Goal: Task Accomplishment & Management: Complete application form

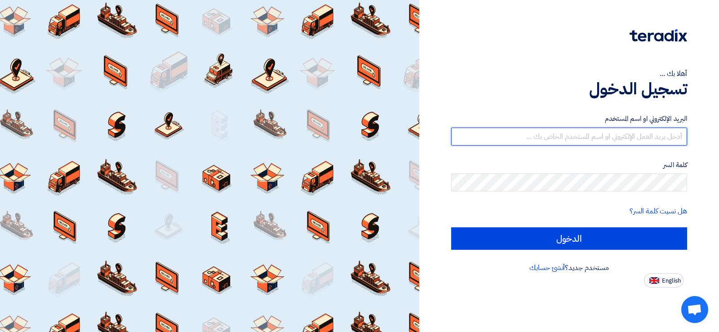
type input "[EMAIL_ADDRESS][DOMAIN_NAME]"
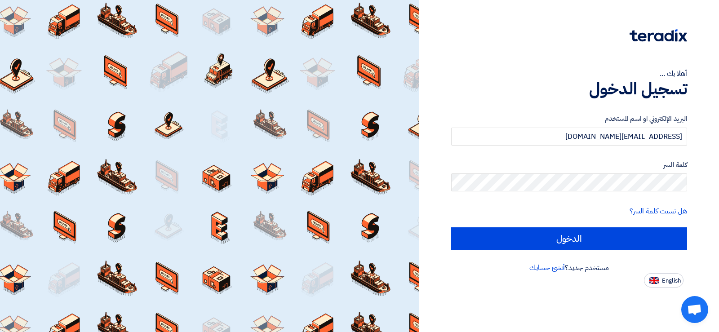
click at [599, 251] on div "البريد الإلكتروني او اسم المستخدم [EMAIL_ADDRESS][DOMAIN_NAME] كلمة السر هل نسي…" at bounding box center [569, 181] width 236 height 161
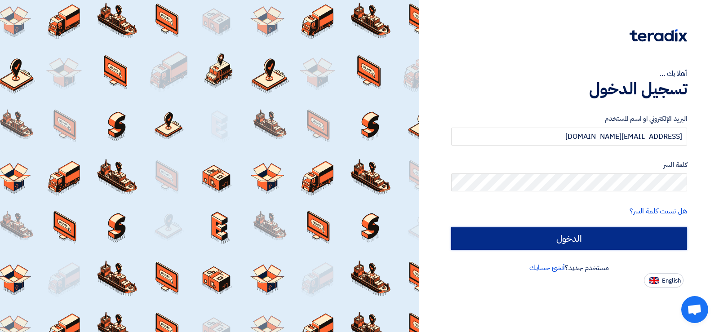
click at [599, 239] on input "الدخول" at bounding box center [569, 239] width 236 height 22
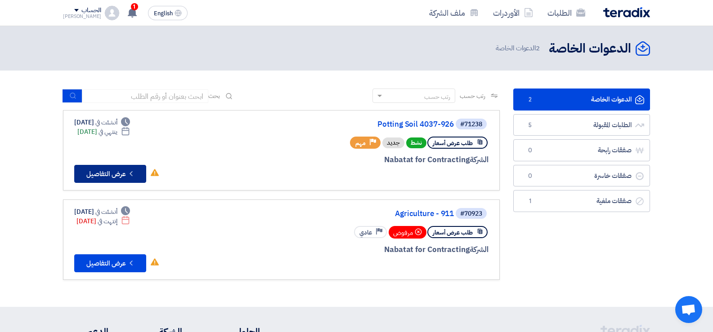
click at [126, 169] on button "Check details عرض التفاصيل" at bounding box center [110, 174] width 72 height 18
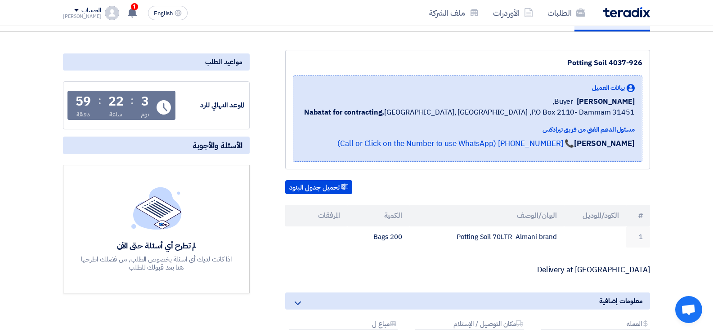
scroll to position [90, 0]
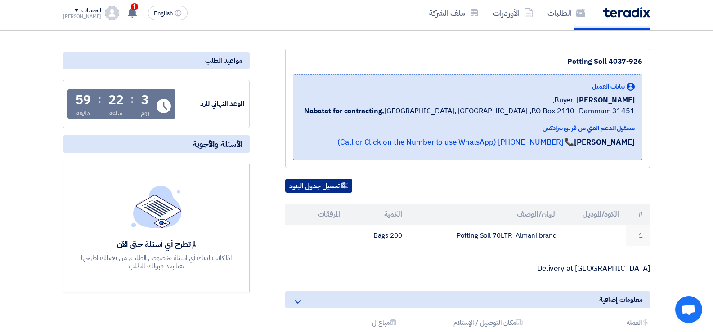
click at [312, 188] on button "تحميل جدول البنود" at bounding box center [318, 186] width 67 height 14
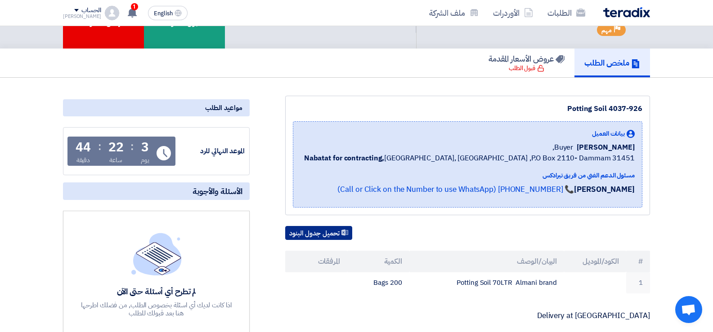
scroll to position [0, 0]
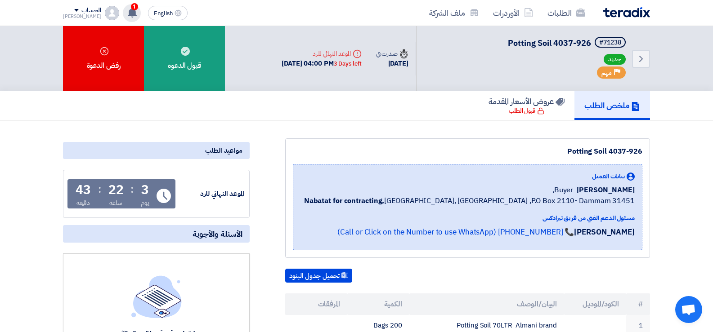
click at [131, 6] on span "1" at bounding box center [134, 6] width 7 height 7
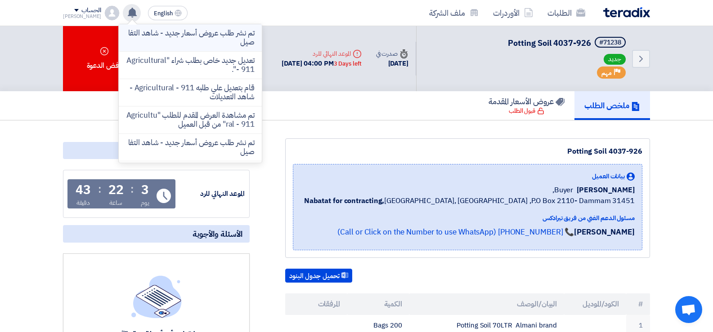
click at [178, 47] on li "تم نشر طلب عروض أسعار جديد - شاهد التفاصيل" at bounding box center [190, 37] width 143 height 27
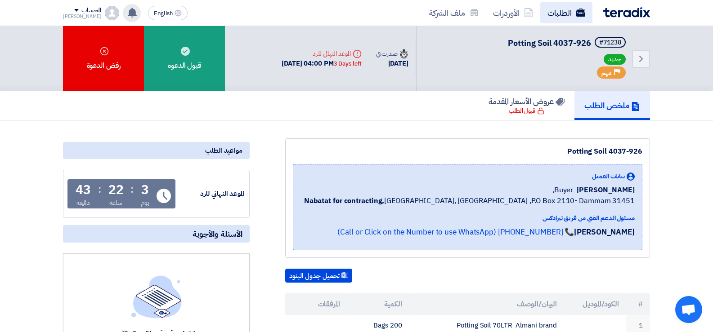
click at [581, 11] on use at bounding box center [580, 13] width 9 height 8
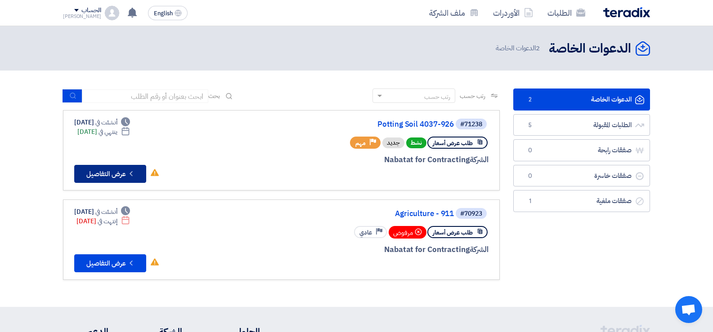
click at [112, 174] on button "Check details عرض التفاصيل" at bounding box center [110, 174] width 72 height 18
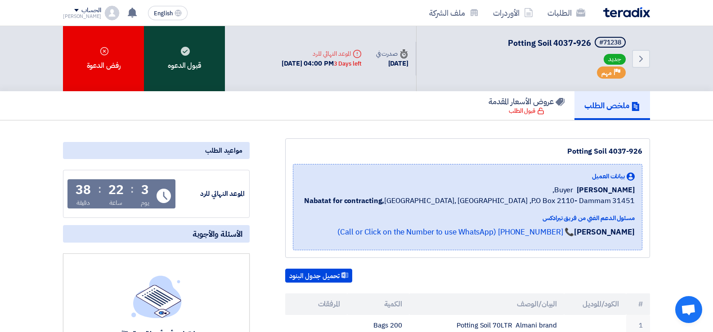
click at [192, 64] on div "قبول الدعوه" at bounding box center [184, 58] width 81 height 65
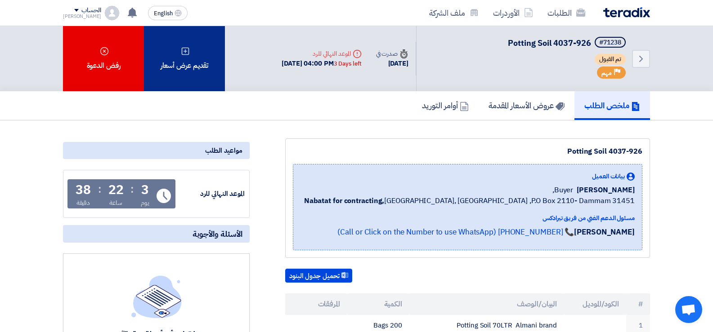
click at [180, 63] on div "تقديم عرض أسعار" at bounding box center [184, 58] width 81 height 65
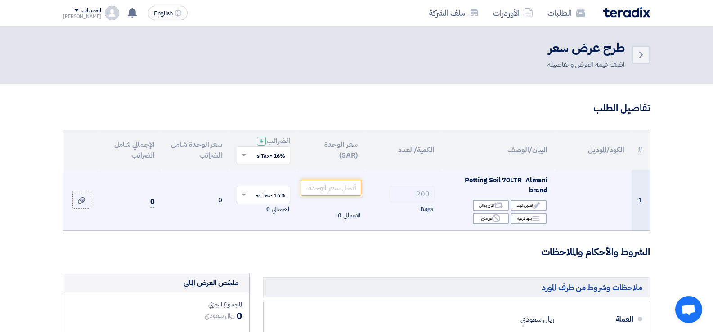
scroll to position [45, 0]
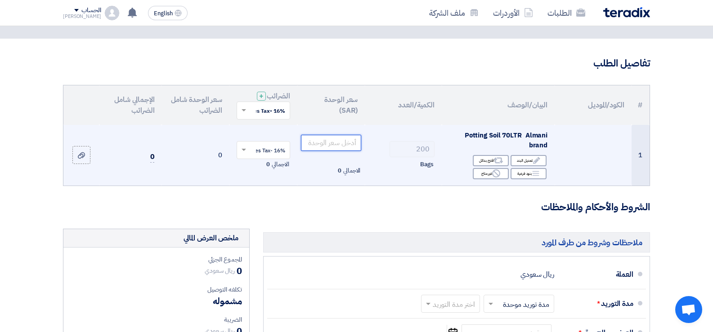
click at [340, 142] on input "number" at bounding box center [331, 143] width 61 height 16
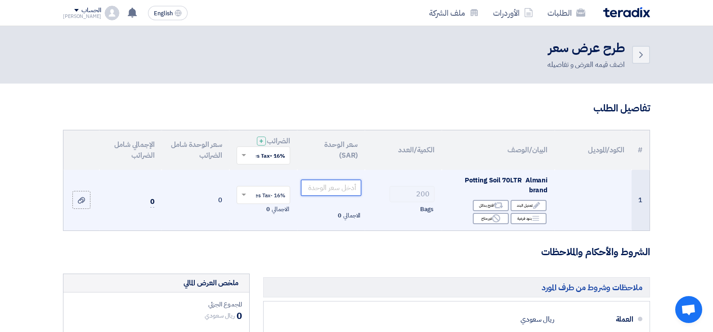
click at [322, 189] on input "number" at bounding box center [331, 188] width 61 height 16
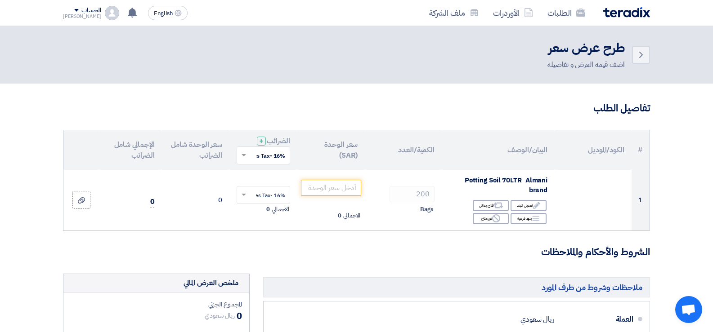
click at [275, 161] on input "text" at bounding box center [268, 156] width 36 height 15
click at [274, 203] on span "15% -Sales Tax" at bounding box center [266, 204] width 40 height 8
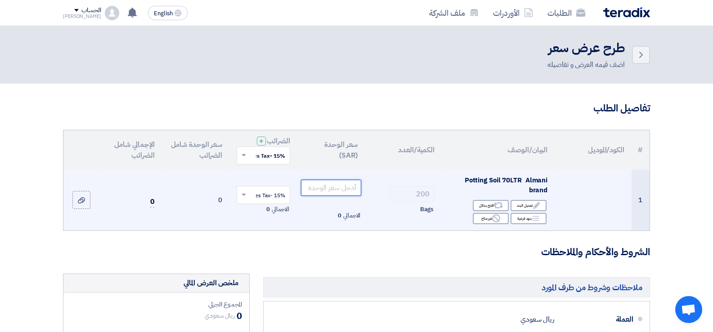
click at [330, 188] on input "number" at bounding box center [331, 188] width 61 height 16
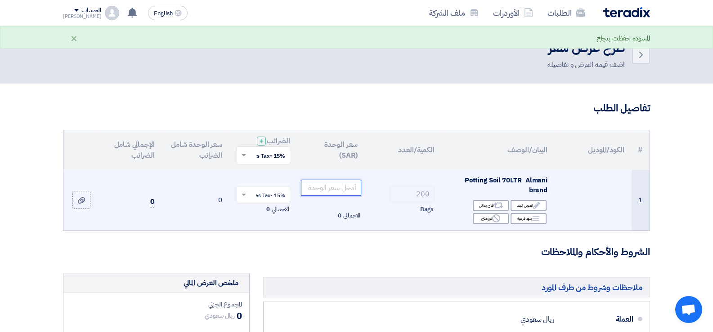
type input "8"
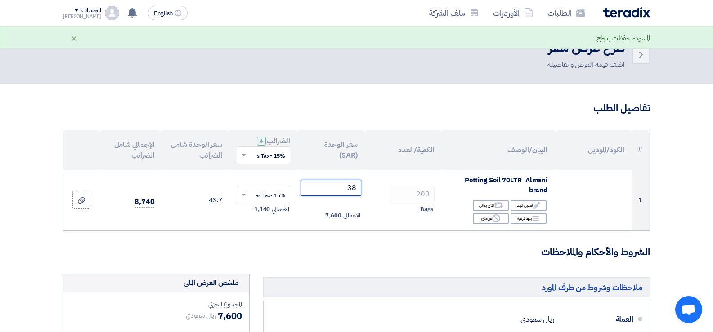
type input "38"
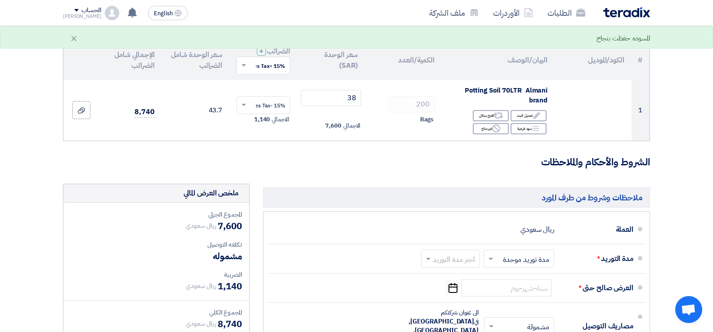
scroll to position [180, 0]
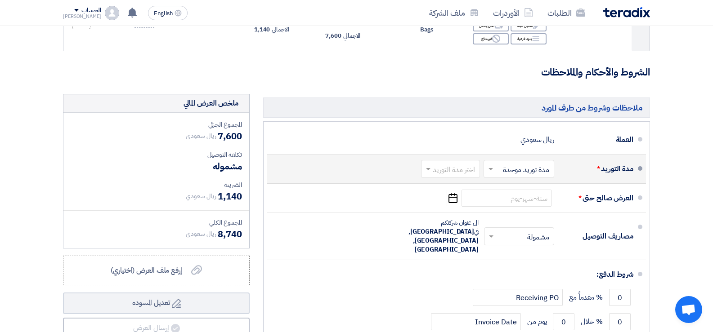
click at [444, 173] on input "text" at bounding box center [448, 170] width 54 height 13
click at [532, 172] on input "text" at bounding box center [517, 170] width 66 height 13
click at [523, 192] on span "مدد توريد متعددة" at bounding box center [526, 188] width 49 height 11
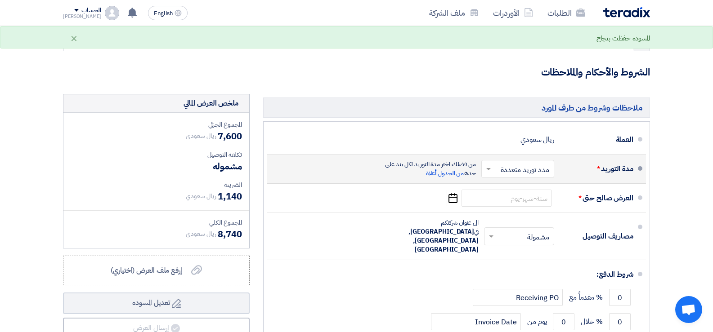
click at [504, 171] on input "text" at bounding box center [516, 170] width 68 height 13
click at [511, 205] on span "مدة توريد موحدة" at bounding box center [528, 205] width 46 height 11
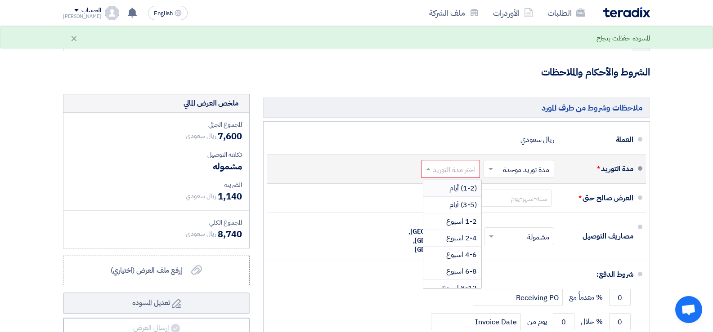
click at [452, 171] on input "text" at bounding box center [448, 170] width 54 height 13
click at [455, 203] on span "(3-5) أيام" at bounding box center [462, 205] width 27 height 11
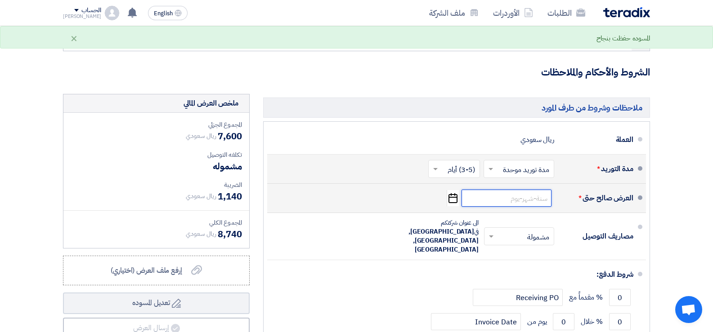
click at [546, 199] on input at bounding box center [506, 198] width 90 height 17
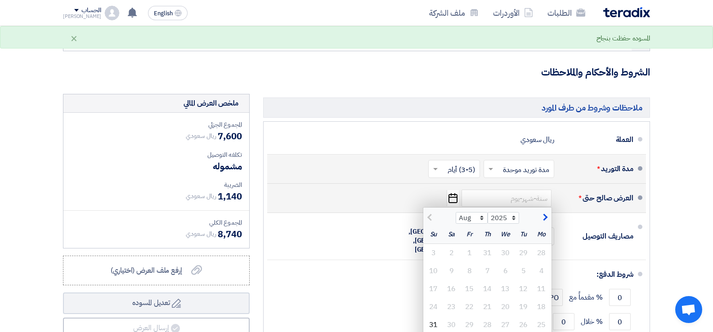
click at [547, 219] on button "button" at bounding box center [543, 216] width 15 height 9
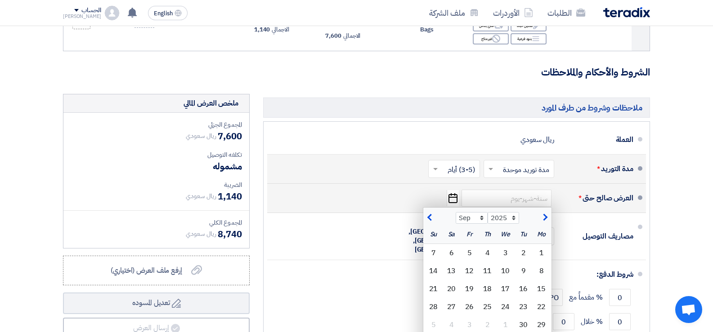
click at [428, 218] on span "button" at bounding box center [430, 218] width 5 height 10
click at [546, 217] on span "button" at bounding box center [543, 218] width 5 height 10
select select "9"
click at [485, 255] on div "4" at bounding box center [487, 253] width 18 height 18
type input "[DATE]"
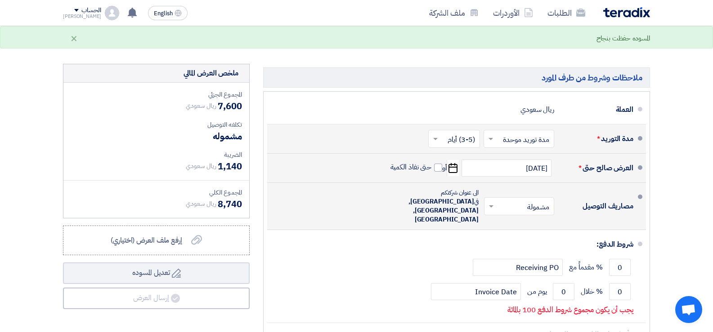
scroll to position [225, 0]
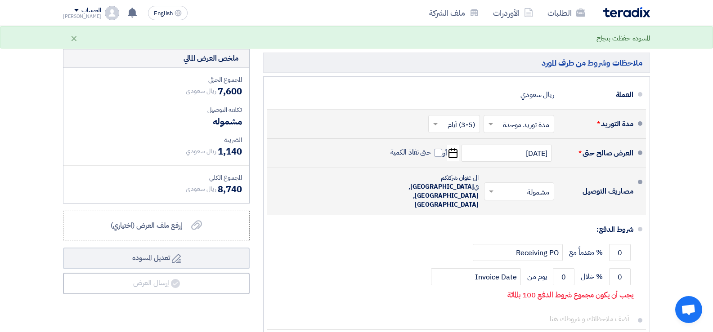
click at [529, 186] on input "text" at bounding box center [517, 192] width 66 height 13
click at [534, 222] on span "غير مشمولة" at bounding box center [534, 227] width 31 height 11
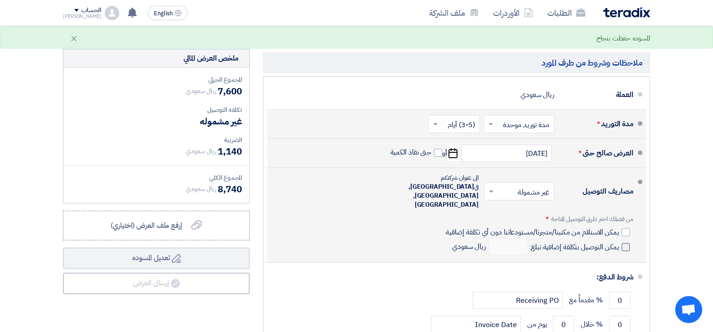
click at [627, 243] on span at bounding box center [625, 247] width 8 height 8
click at [619, 242] on input "يمكن التوصيل بتكلفة إضافية تبلغ" at bounding box center [574, 250] width 90 height 17
checkbox input "true"
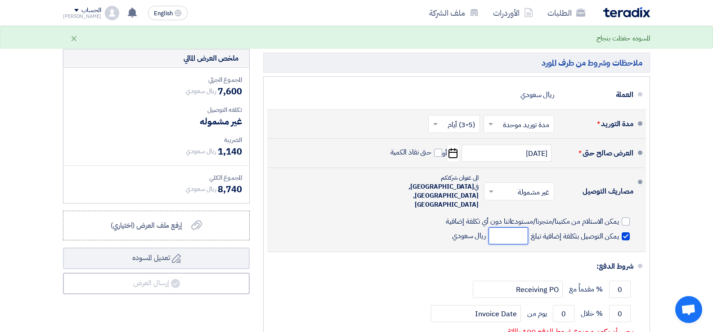
click at [501, 228] on input "number" at bounding box center [508, 236] width 40 height 17
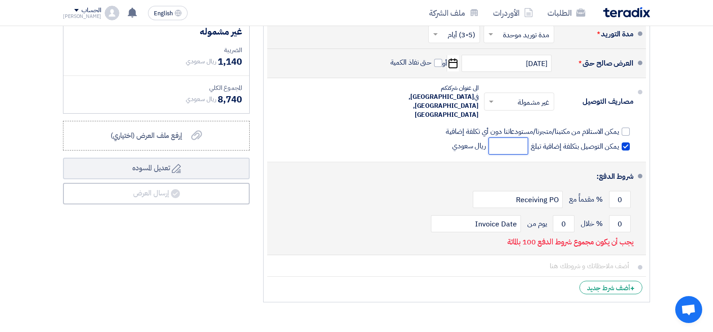
scroll to position [270, 0]
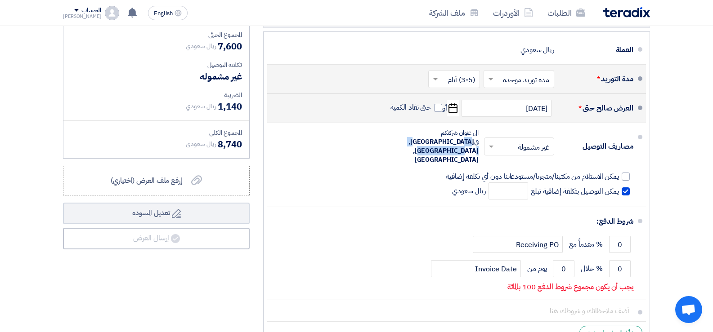
drag, startPoint x: 478, startPoint y: 143, endPoint x: 412, endPoint y: 147, distance: 66.7
click at [412, 147] on div "× غير مشمولة × الى عنوان شركتكم في [GEOGRAPHIC_DATA], [GEOGRAPHIC_DATA], [GEOGR…" at bounding box center [466, 147] width 176 height 40
copy span "[GEOGRAPHIC_DATA], [GEOGRAPHIC_DATA]"
click at [518, 183] on input "number" at bounding box center [508, 191] width 40 height 17
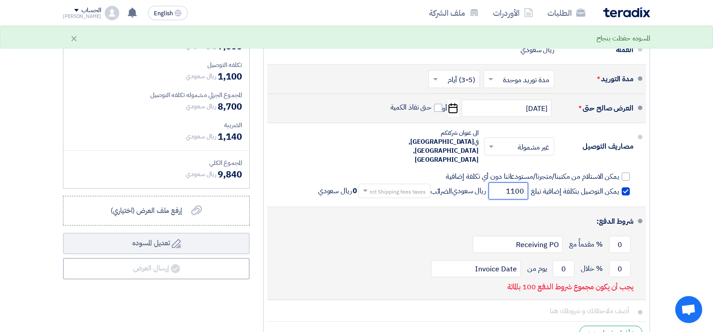
type input "1100"
click at [344, 211] on div "شروط الدفع:" at bounding box center [458, 222] width 352 height 22
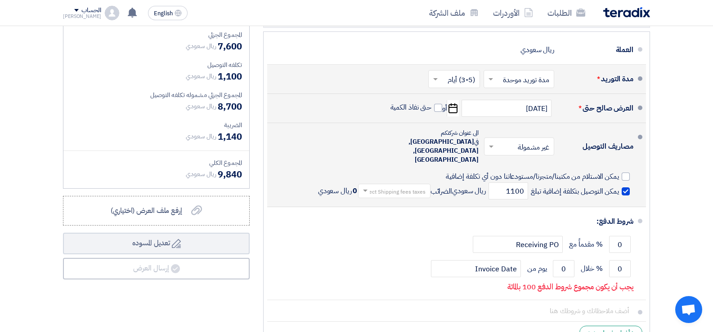
scroll to position [1, 0]
click at [369, 185] on input "text" at bounding box center [392, 191] width 68 height 13
click at [386, 235] on span "15% -Sales Tax" at bounding box center [403, 239] width 44 height 9
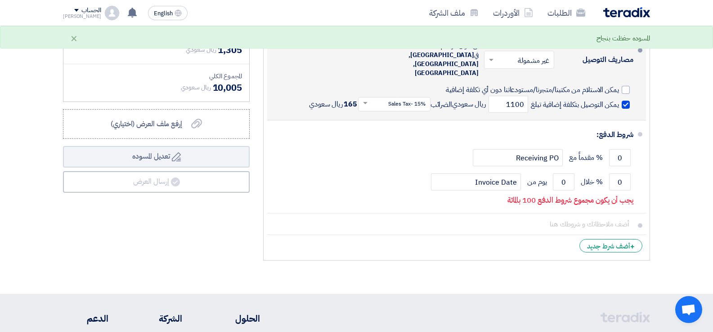
scroll to position [360, 0]
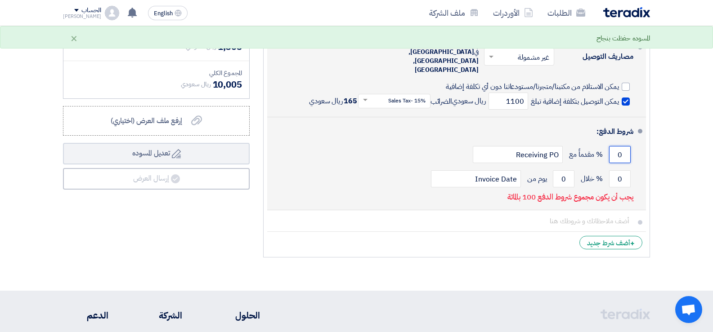
click at [613, 146] on input "0" at bounding box center [620, 154] width 22 height 17
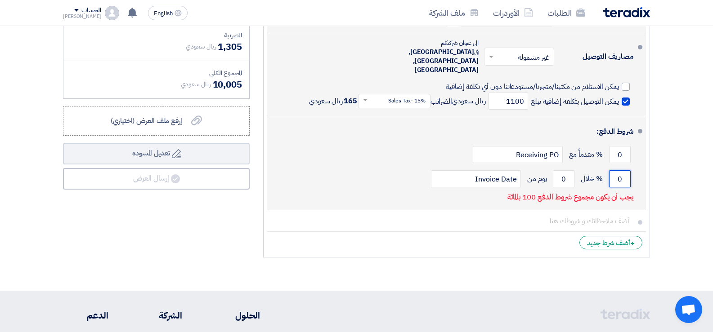
click at [618, 170] on input "0" at bounding box center [620, 178] width 22 height 17
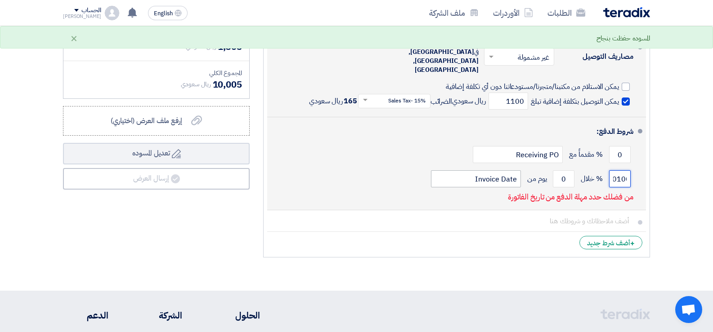
type input "0100"
click at [491, 170] on input "Invoice Date" at bounding box center [476, 178] width 90 height 17
click at [509, 170] on input "Invoice Date" at bounding box center [476, 178] width 90 height 17
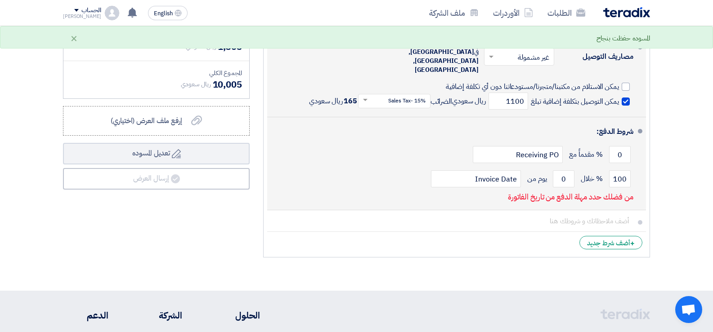
drag, startPoint x: 487, startPoint y: 215, endPoint x: 602, endPoint y: 130, distance: 142.7
click at [489, 212] on ul "العملة ريال سعودي مدة التوريد * اختر مدة التوريد × مدة توريد موحدة ×" at bounding box center [456, 100] width 387 height 316
click at [620, 146] on input "0" at bounding box center [620, 154] width 22 height 17
click at [618, 170] on input "0100" at bounding box center [620, 178] width 22 height 17
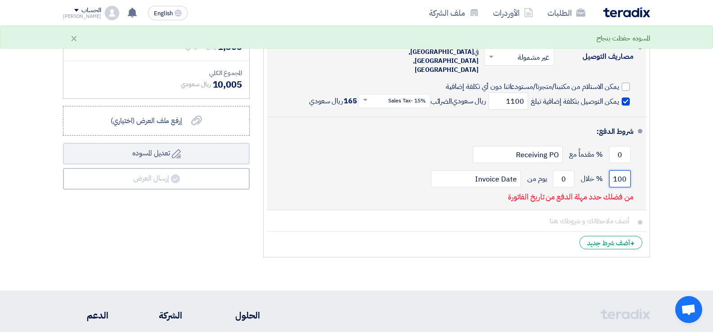
click at [618, 170] on input "0100" at bounding box center [620, 178] width 22 height 17
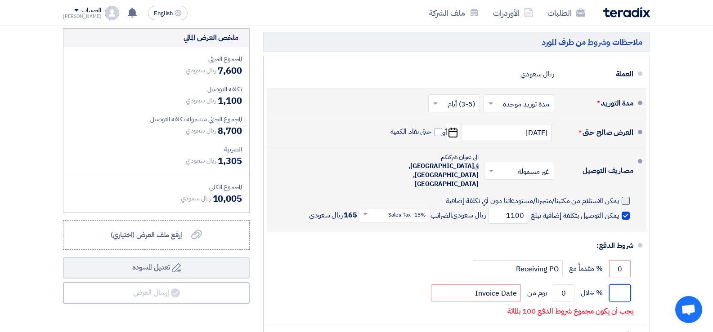
scroll to position [225, 0]
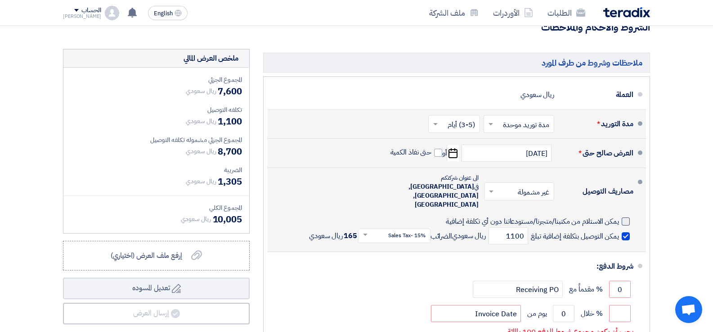
click at [622, 218] on div at bounding box center [625, 222] width 8 height 8
click at [619, 217] on input "يمكن الاستلام من مكتبنا/متجرنا/مستودعاتنا دون أي تكلفة إضافية" at bounding box center [463, 225] width 312 height 17
checkbox input "true"
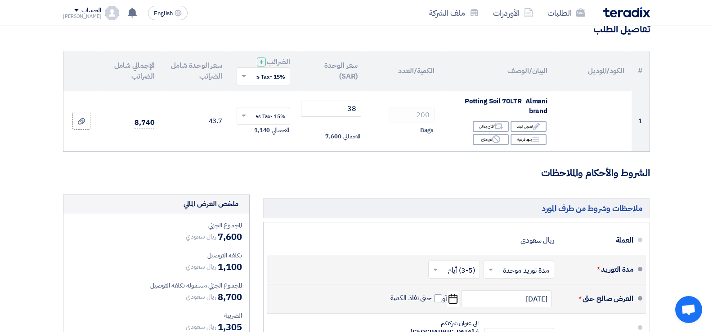
scroll to position [0, 0]
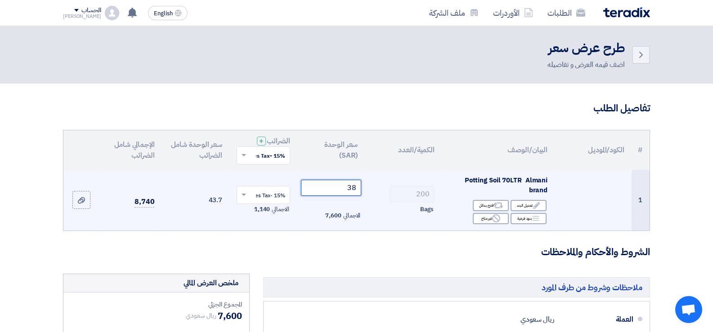
drag, startPoint x: 347, startPoint y: 187, endPoint x: 362, endPoint y: 190, distance: 15.1
click at [362, 190] on td "38 الاجمالي 7,600" at bounding box center [331, 200] width 68 height 61
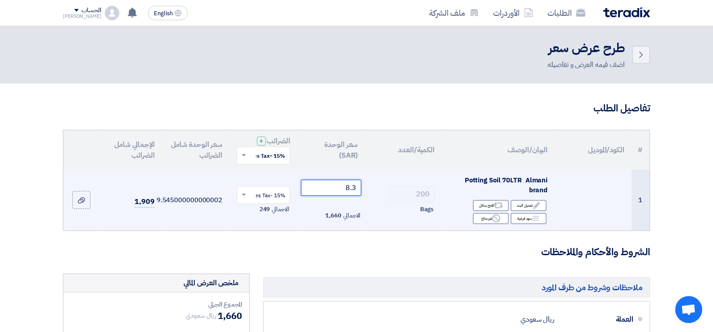
drag, startPoint x: 340, startPoint y: 185, endPoint x: 381, endPoint y: 186, distance: 40.5
click at [381, 186] on tr "1 Potting Soil 70LTR Almani brand Edit تعديل البند Alternative اقترح بدائل Brea…" at bounding box center [356, 200] width 586 height 61
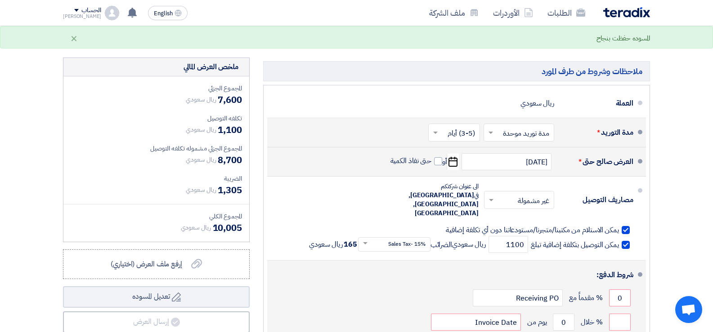
scroll to position [270, 0]
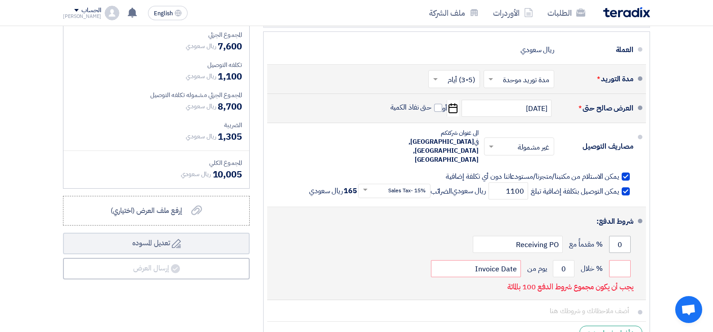
type input "38"
click at [616, 236] on input "0" at bounding box center [620, 244] width 22 height 17
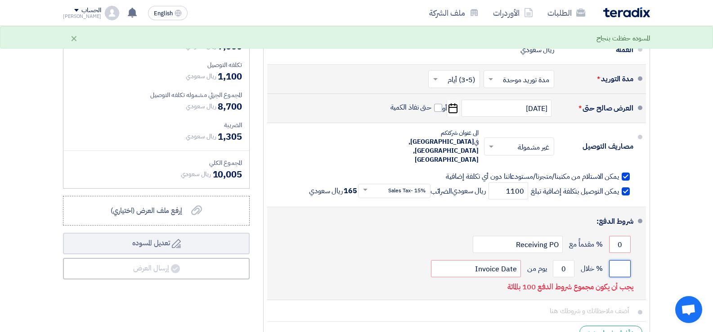
click at [623, 260] on input "number" at bounding box center [620, 268] width 22 height 17
type input "100"
click at [560, 260] on input "0" at bounding box center [564, 268] width 22 height 17
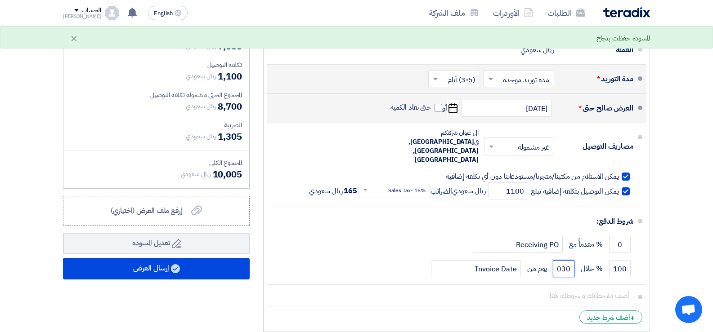
type input "030"
click at [686, 234] on section "تفاصيل الطلب # الكود/الموديل البيان/الوصف الكمية/العدد سعر الوحدة (SAR) الضرائب…" at bounding box center [356, 90] width 713 height 552
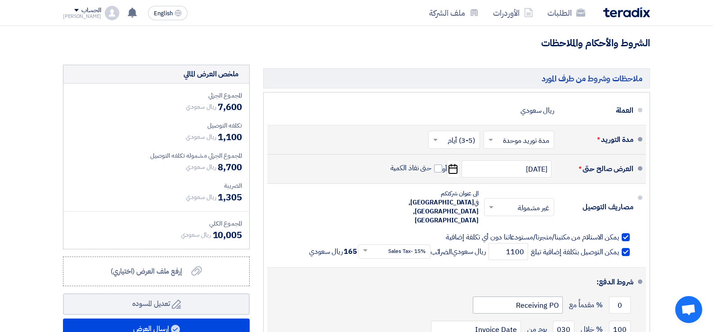
scroll to position [225, 0]
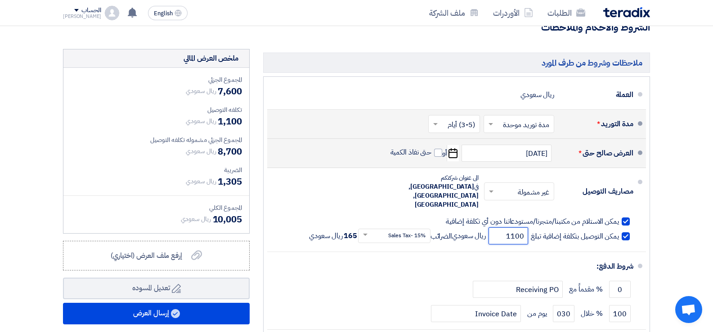
drag, startPoint x: 503, startPoint y: 219, endPoint x: 526, endPoint y: 217, distance: 23.5
click at [526, 228] on input "1100" at bounding box center [508, 236] width 40 height 17
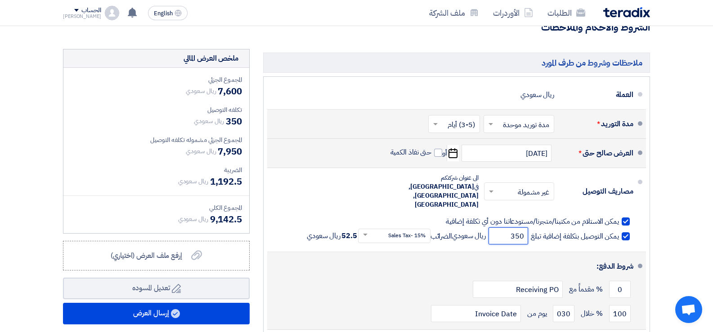
type input "350"
click at [460, 256] on div "شروط الدفع:" at bounding box center [458, 267] width 352 height 22
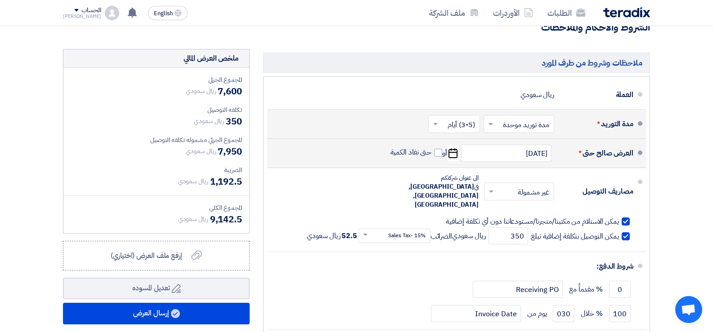
click at [679, 197] on section "تفاصيل الطلب # الكود/الموديل البيان/الوصف الكمية/العدد سعر الوحدة (SAR) الضرائب…" at bounding box center [356, 135] width 713 height 552
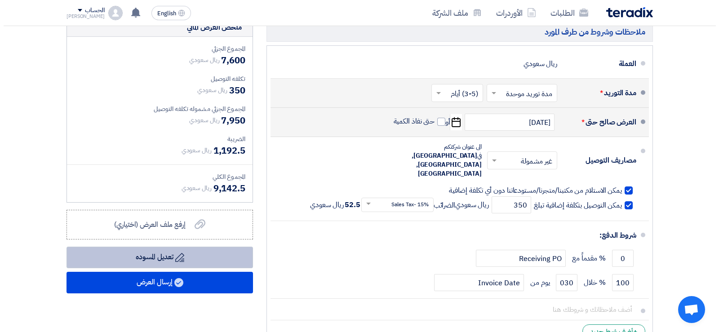
scroll to position [270, 0]
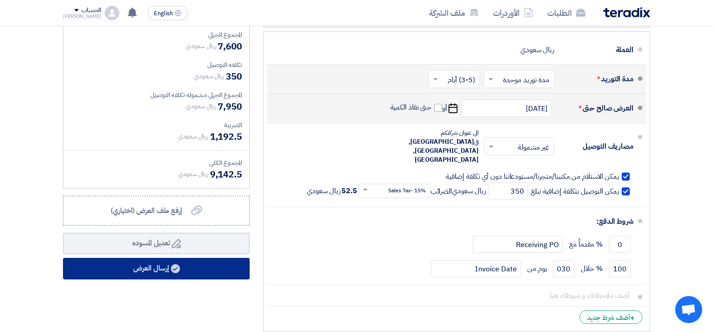
click at [172, 266] on icon at bounding box center [175, 268] width 9 height 9
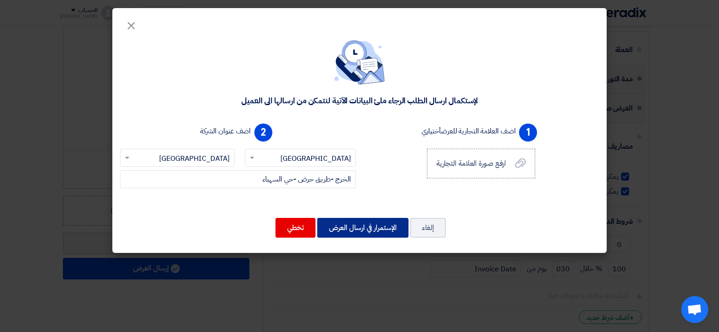
click at [345, 228] on button "الإستمرار في ارسال العرض" at bounding box center [362, 228] width 91 height 20
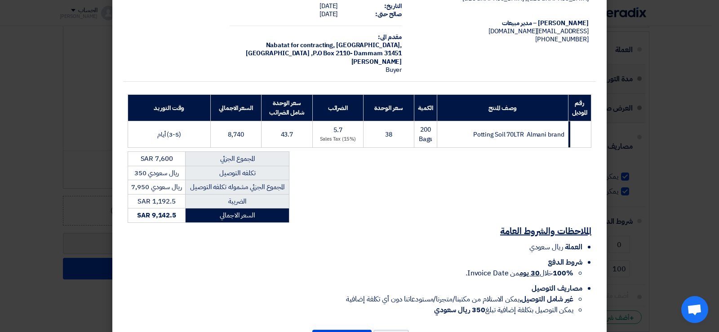
scroll to position [90, 0]
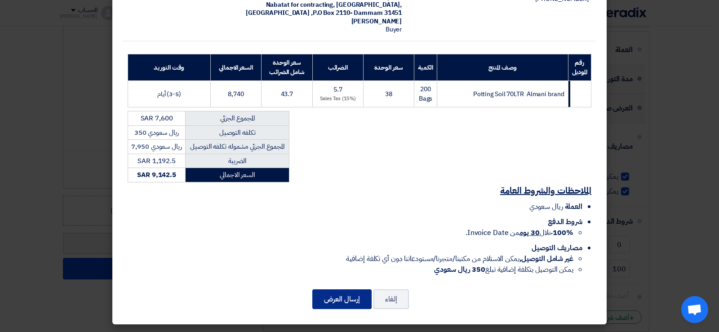
click at [335, 296] on button "إرسال العرض" at bounding box center [342, 300] width 59 height 20
